Goal: Task Accomplishment & Management: Manage account settings

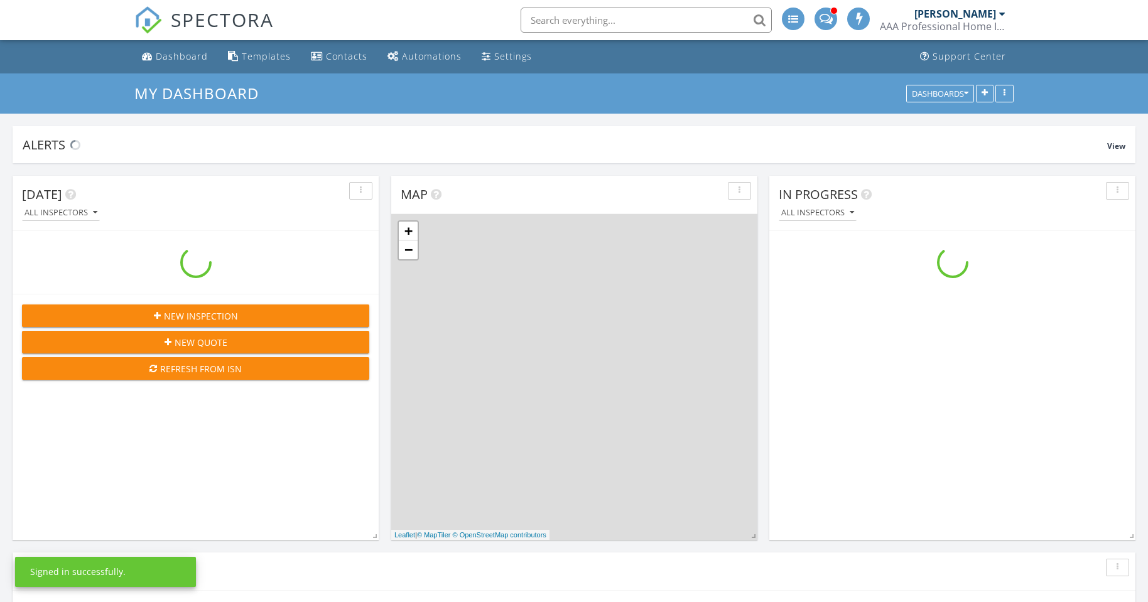
scroll to position [1037, 1167]
